Goal: Task Accomplishment & Management: Use online tool/utility

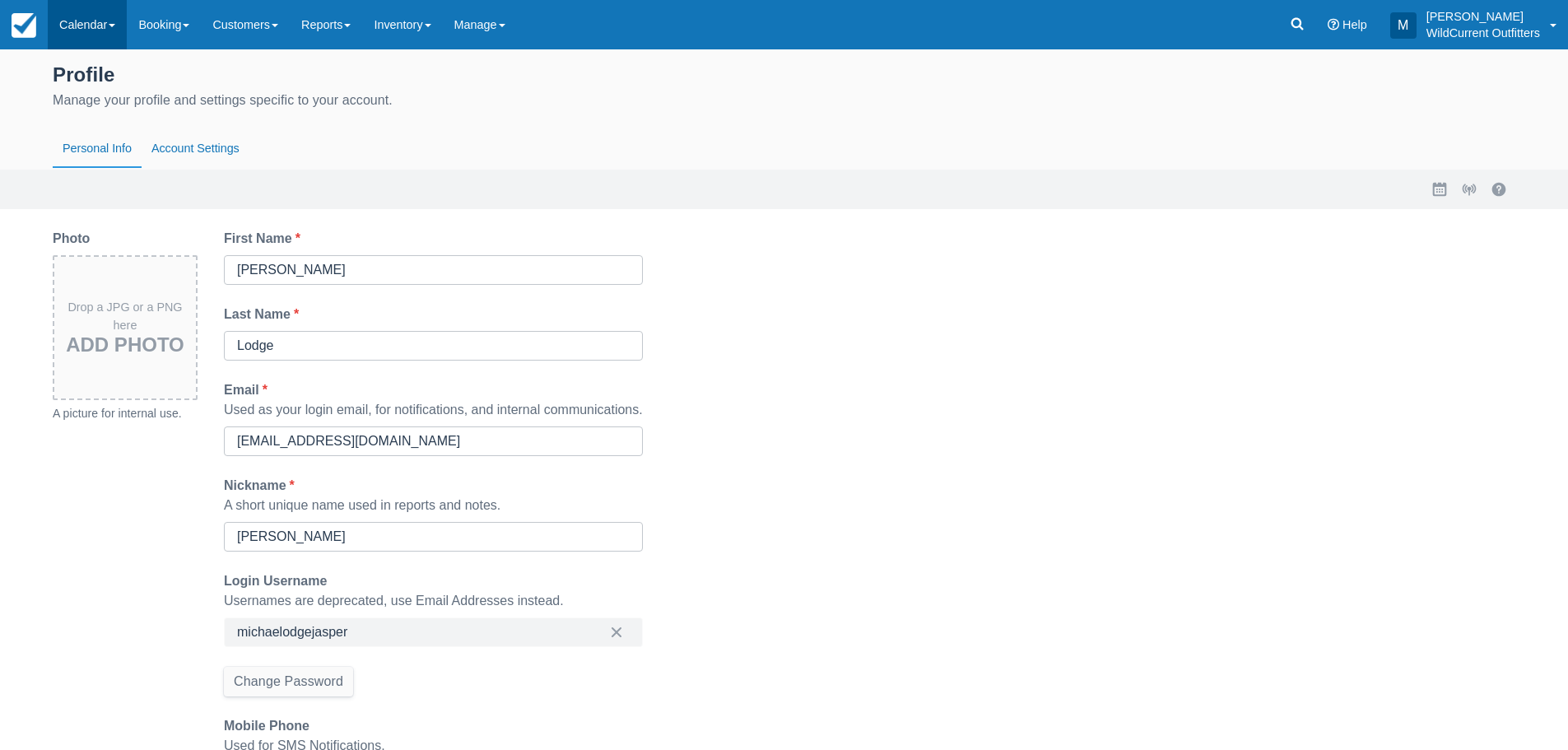
click at [109, 30] on link "Calendar" at bounding box center [87, 25] width 79 height 50
click at [111, 96] on link "Customer" at bounding box center [113, 106] width 130 height 35
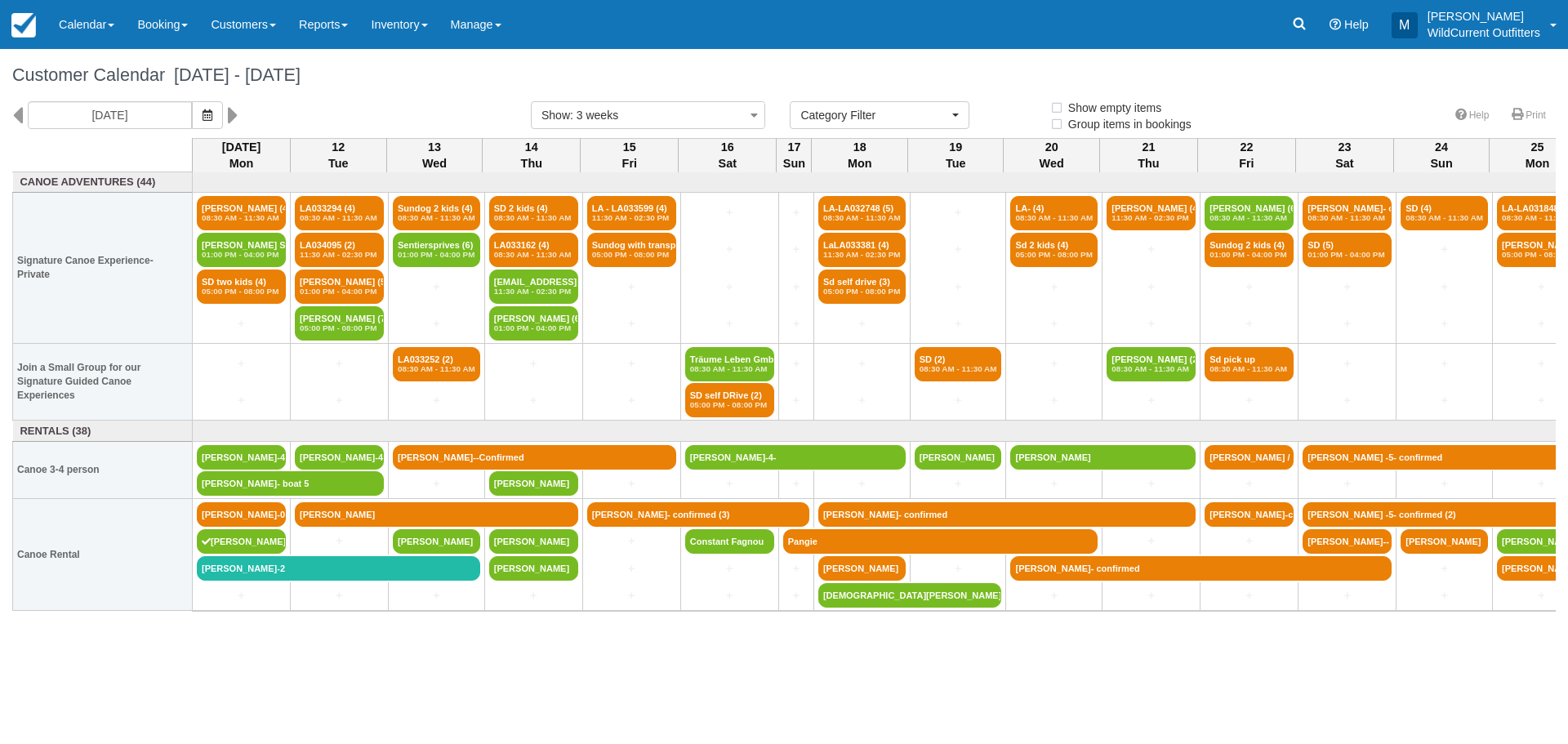
select select
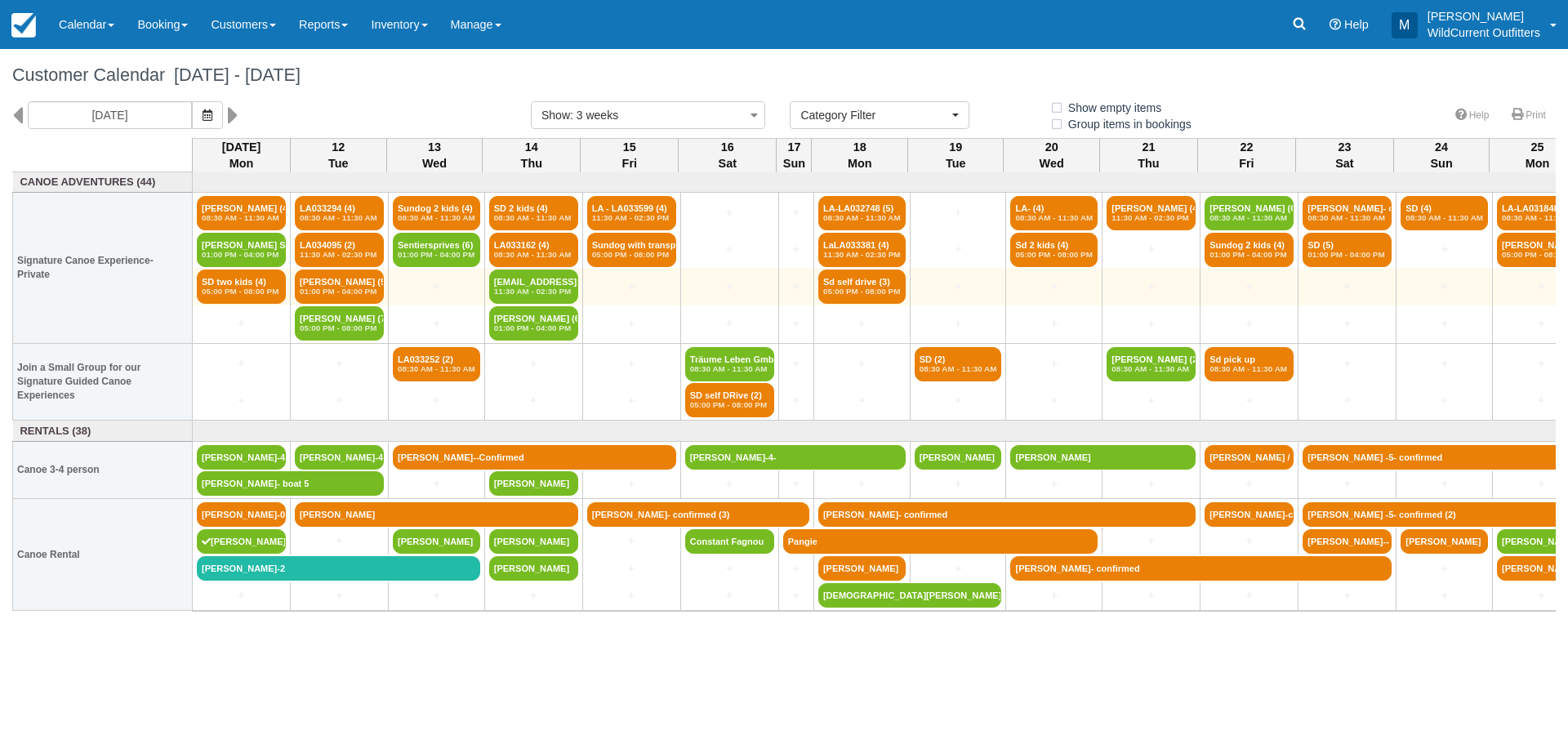
drag, startPoint x: 1122, startPoint y: 28, endPoint x: 682, endPoint y: 304, distance: 519.4
click at [1044, 37] on div "Menu Calendar Booking Customer Inventory Booking Daily Manifest Daily List Note…" at bounding box center [784, 25] width 1568 height 49
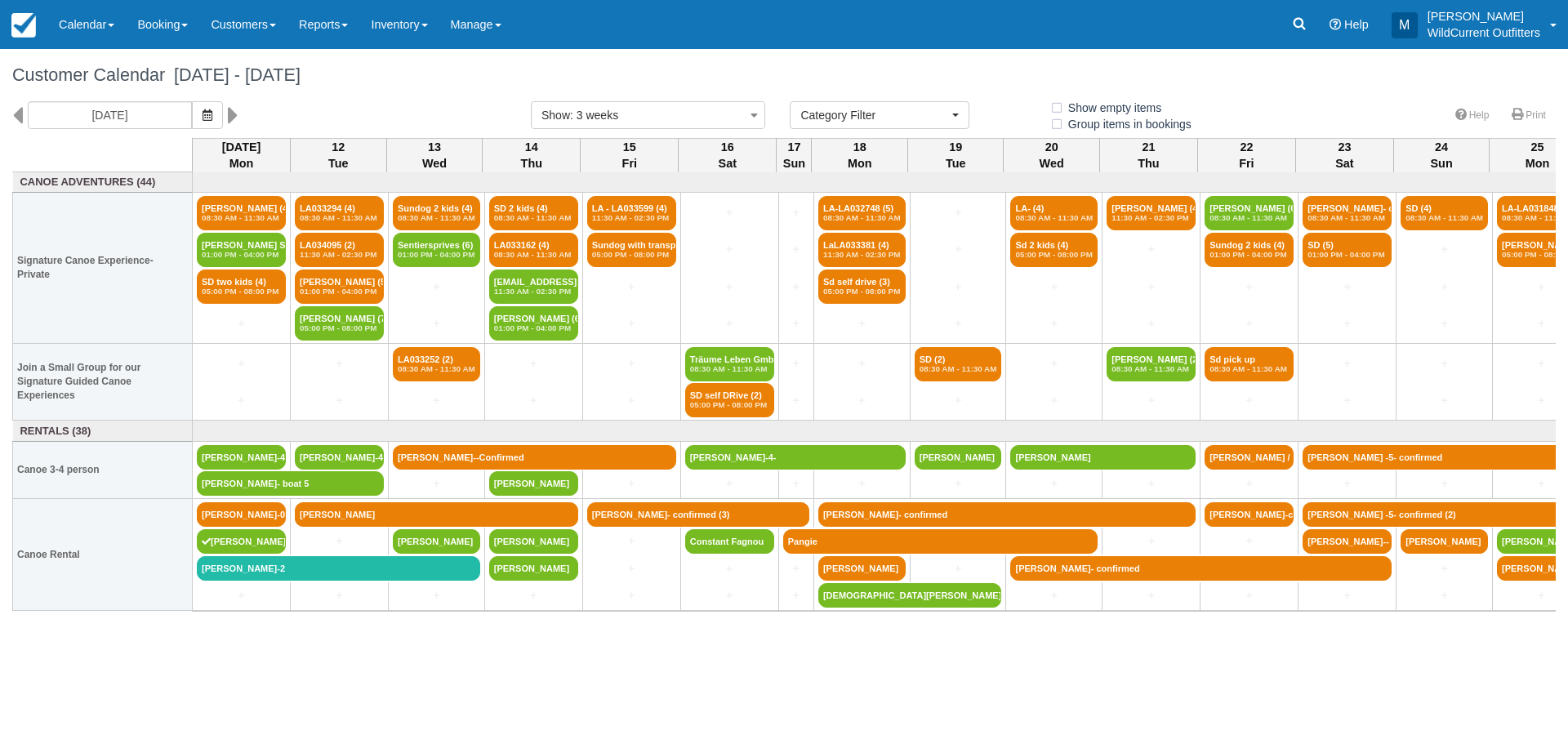
select select
